Goal: Task Accomplishment & Management: Manage account settings

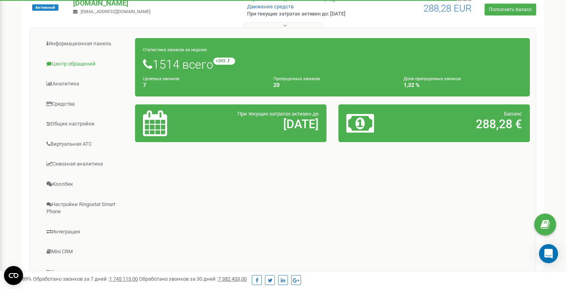
scroll to position [84, 0]
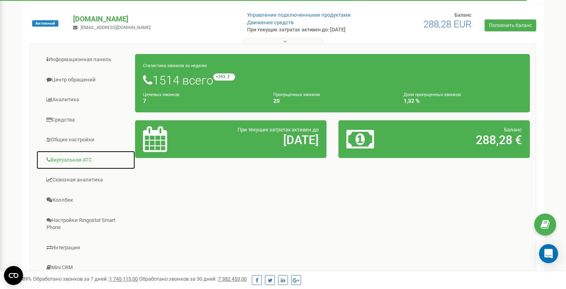
click at [69, 158] on link "Виртуальная АТС" at bounding box center [85, 160] width 99 height 19
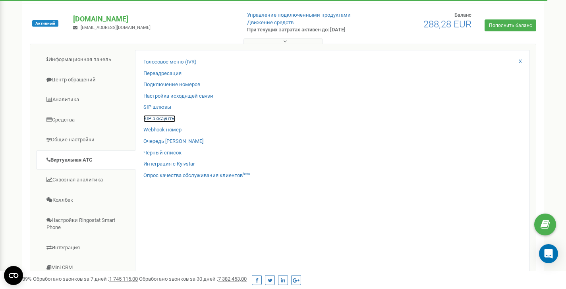
click at [167, 121] on link "SIP аккаунты" at bounding box center [159, 119] width 32 height 8
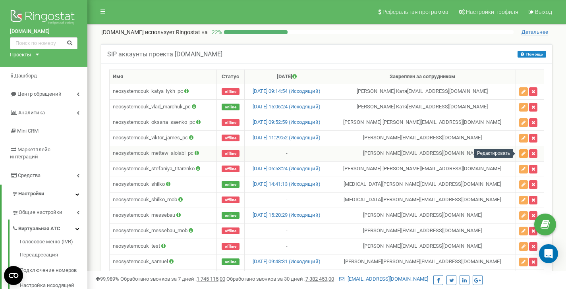
click at [521, 155] on icon "button" at bounding box center [523, 153] width 4 height 5
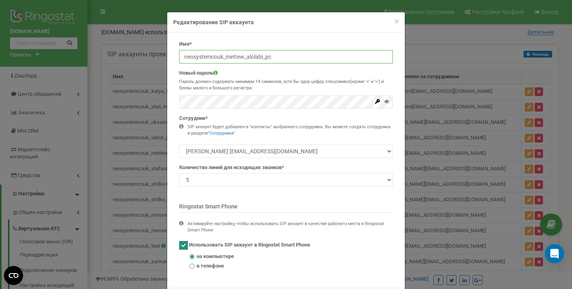
click at [278, 54] on input "neosystemcouk_mettew_alolabi_pc" at bounding box center [286, 57] width 214 height 14
drag, startPoint x: 272, startPoint y: 57, endPoint x: 176, endPoint y: 59, distance: 96.5
click at [179, 59] on input "neosystemcouk_mettew_alolabi_pc" at bounding box center [286, 57] width 214 height 14
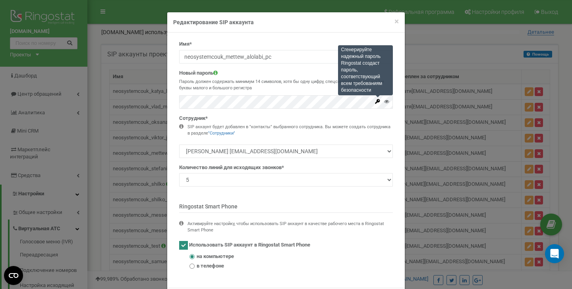
click at [375, 102] on icon at bounding box center [378, 101] width 6 height 6
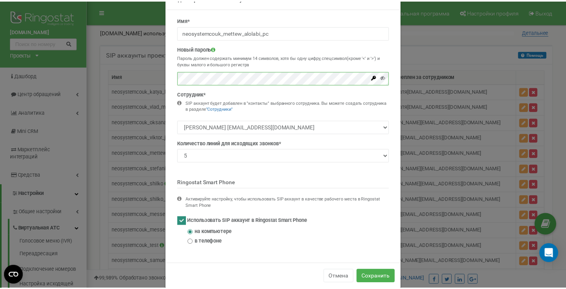
scroll to position [24, 0]
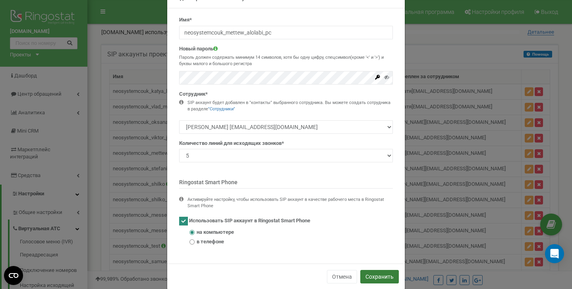
click at [383, 279] on button "Сохранить" at bounding box center [379, 277] width 39 height 14
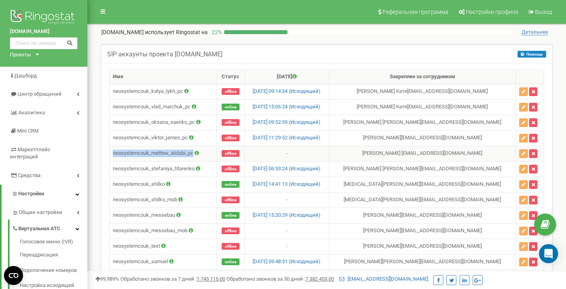
drag, startPoint x: 112, startPoint y: 152, endPoint x: 195, endPoint y: 154, distance: 82.2
click at [195, 154] on td "neosystemcouk_mettew_alolabi_pc" at bounding box center [163, 153] width 107 height 15
copy td "neosystemcouk_mettew_alolabi_pc"
